Goal: Transaction & Acquisition: Purchase product/service

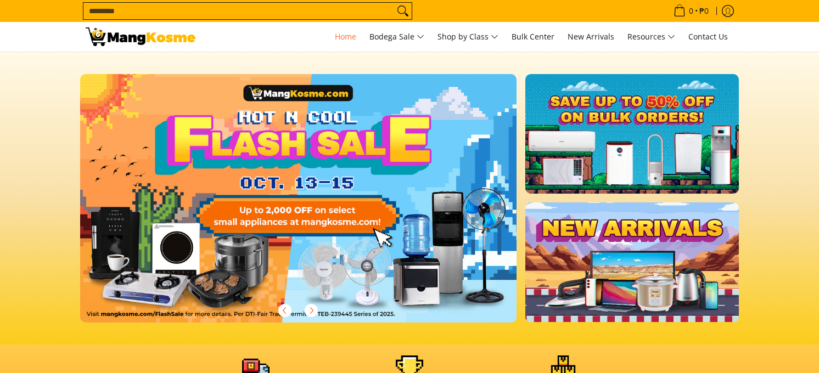
click at [113, 12] on input "Search..." at bounding box center [238, 11] width 311 height 16
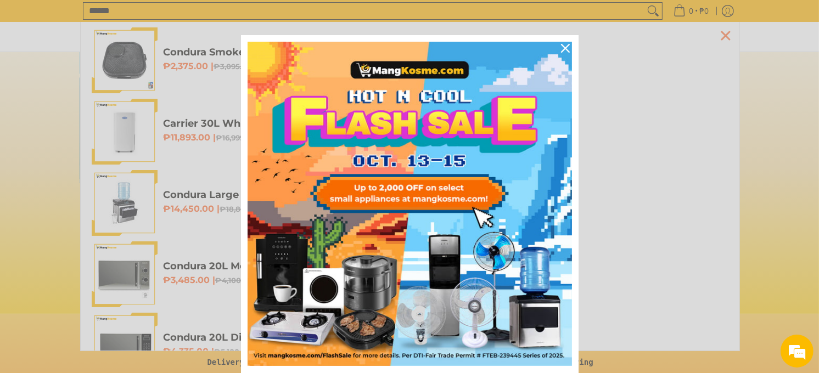
scroll to position [61, 0]
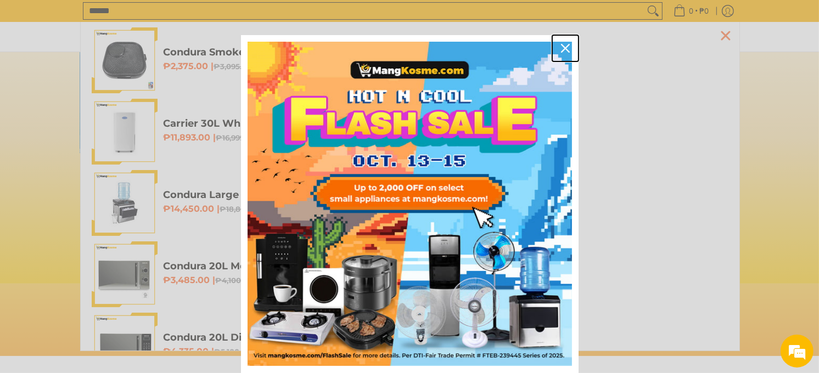
click at [561, 47] on icon "close icon" at bounding box center [565, 48] width 9 height 9
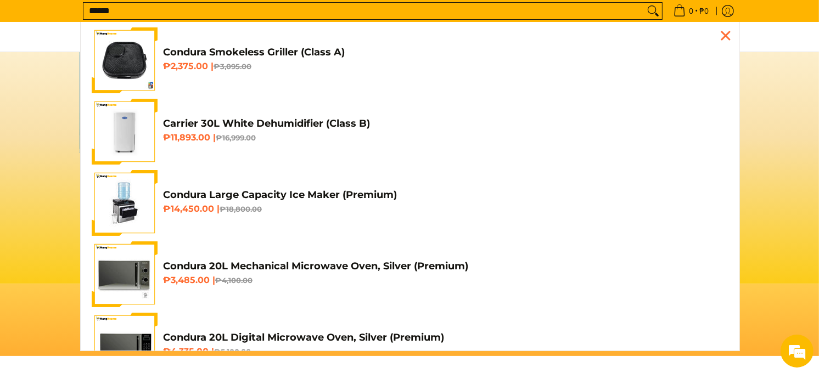
click at [126, 14] on input "******" at bounding box center [363, 11] width 561 height 16
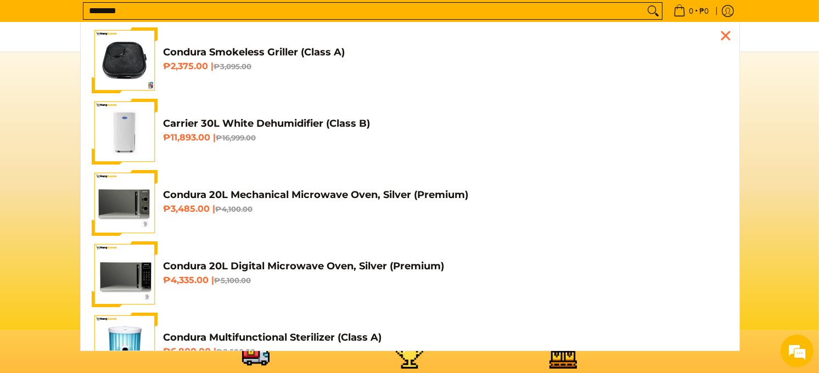
scroll to position [0, 0]
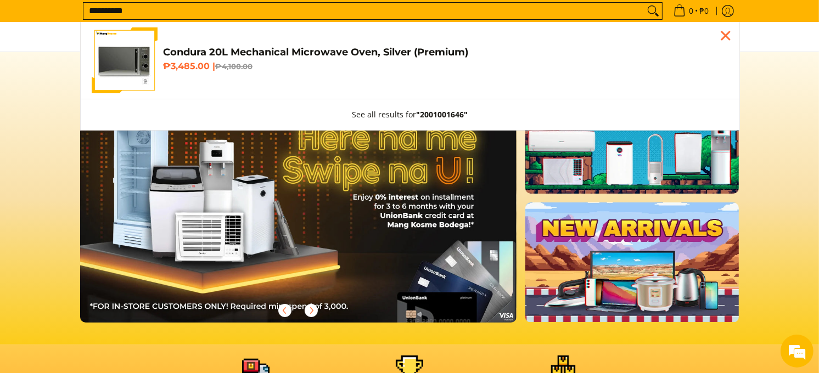
type input "**********"
click at [221, 57] on h4 "Condura 20L Mechanical Microwave Oven, Silver (Premium)" at bounding box center [446, 52] width 566 height 13
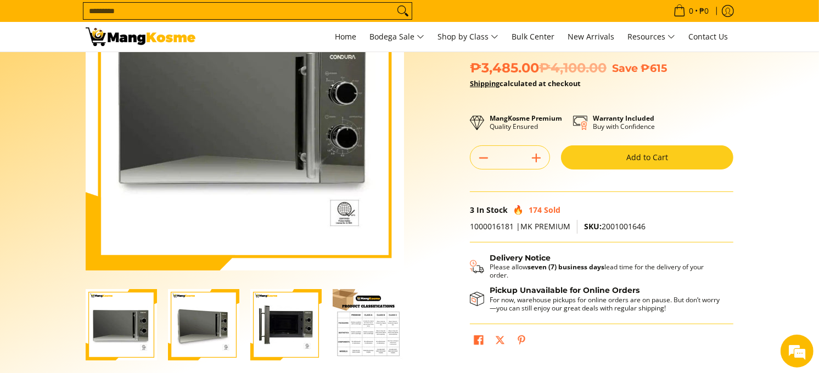
click at [658, 160] on button "Add to Cart" at bounding box center [647, 158] width 172 height 24
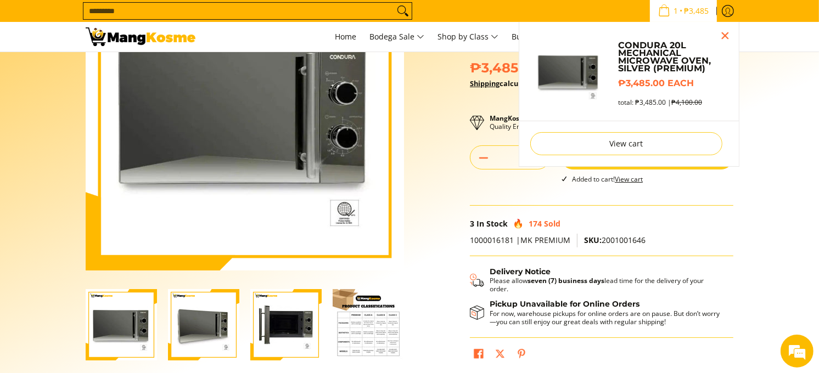
scroll to position [92, 0]
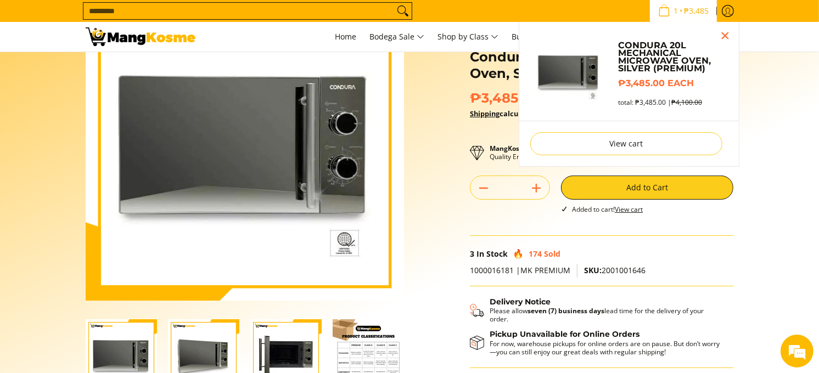
click at [662, 14] on icon "Cart" at bounding box center [664, 10] width 12 height 12
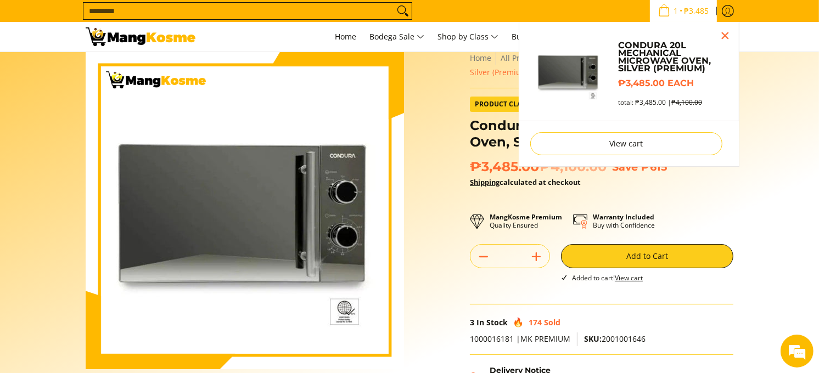
scroll to position [0, 0]
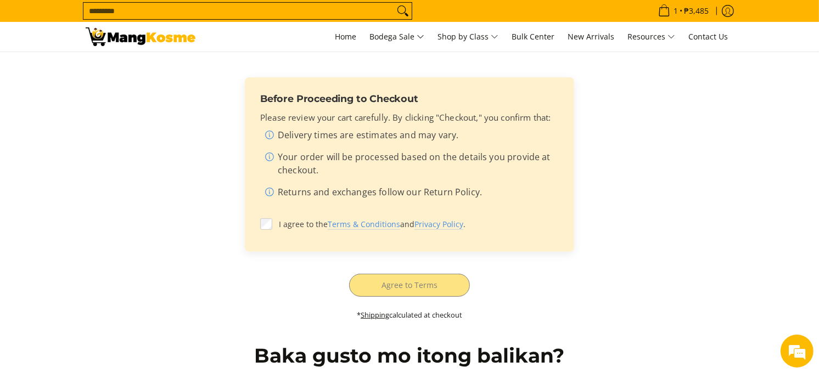
scroll to position [305, 0]
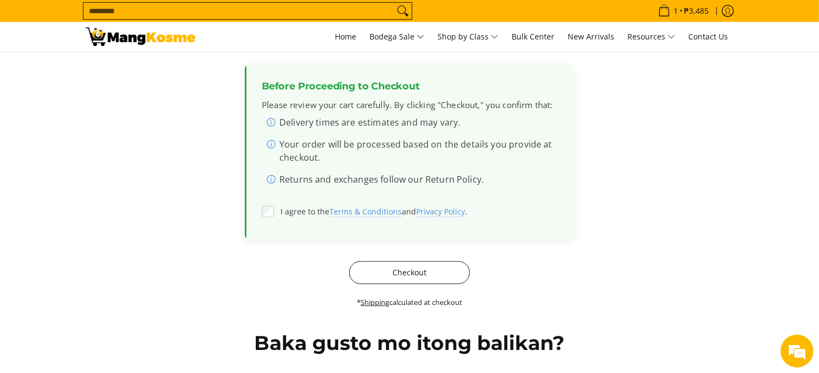
click at [427, 276] on button "Checkout" at bounding box center [409, 272] width 121 height 23
